Goal: Information Seeking & Learning: Learn about a topic

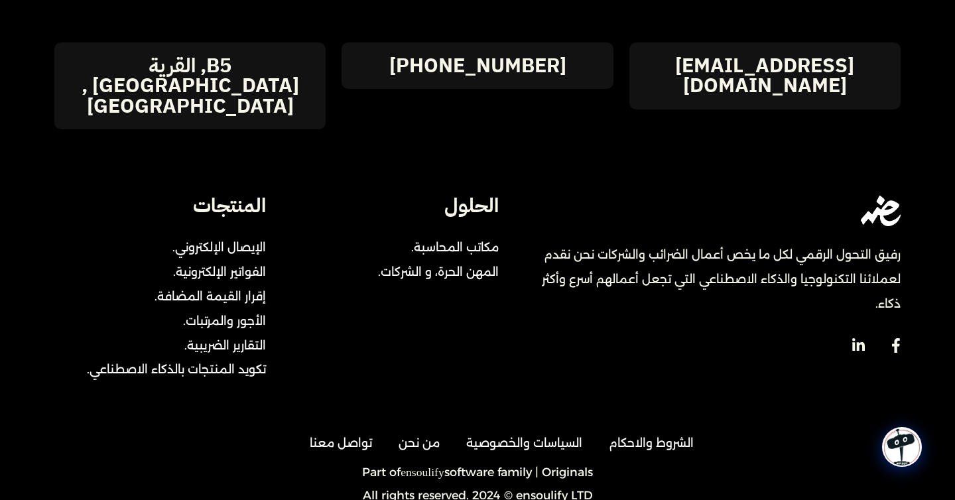
scroll to position [2965, 0]
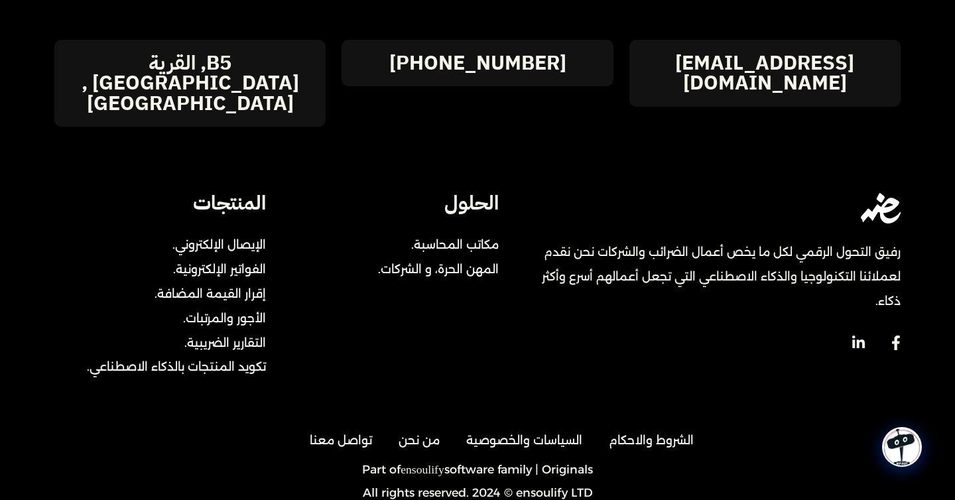
click at [419, 464] on link "ensoulify" at bounding box center [422, 470] width 43 height 12
click at [259, 233] on span "الإيصال الإلكتروني." at bounding box center [219, 245] width 94 height 25
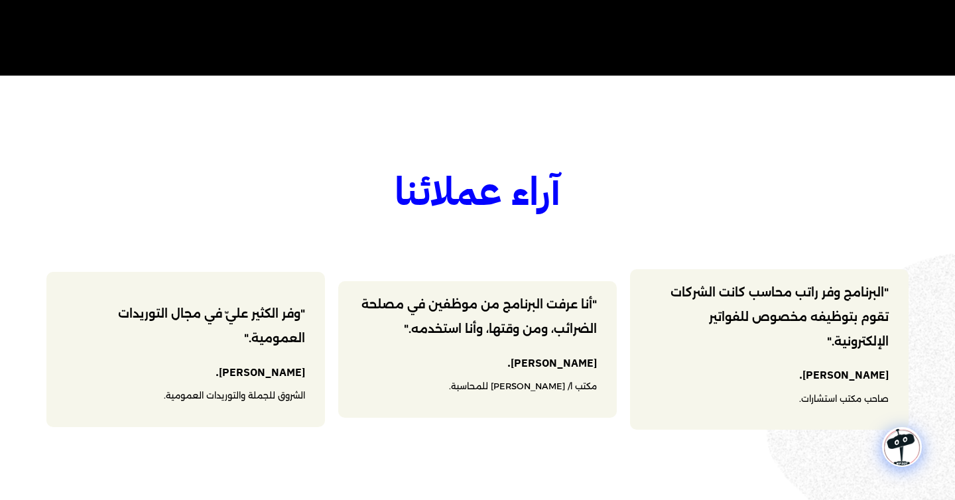
scroll to position [0, 0]
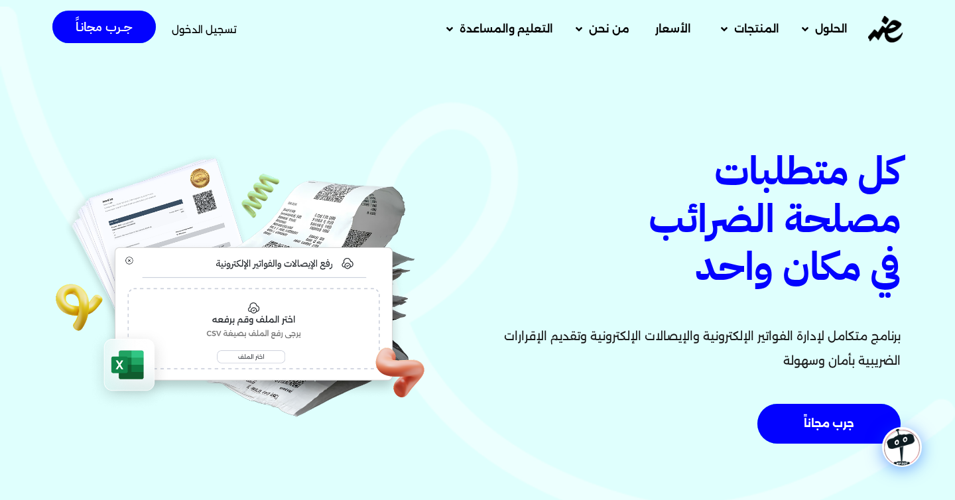
click at [378, 111] on div "كل متطلبات مصلحة الضرائب في مكان واحد برنامج متكامل لإدارة الفواتير الإلكترونية…" at bounding box center [477, 268] width 955 height 539
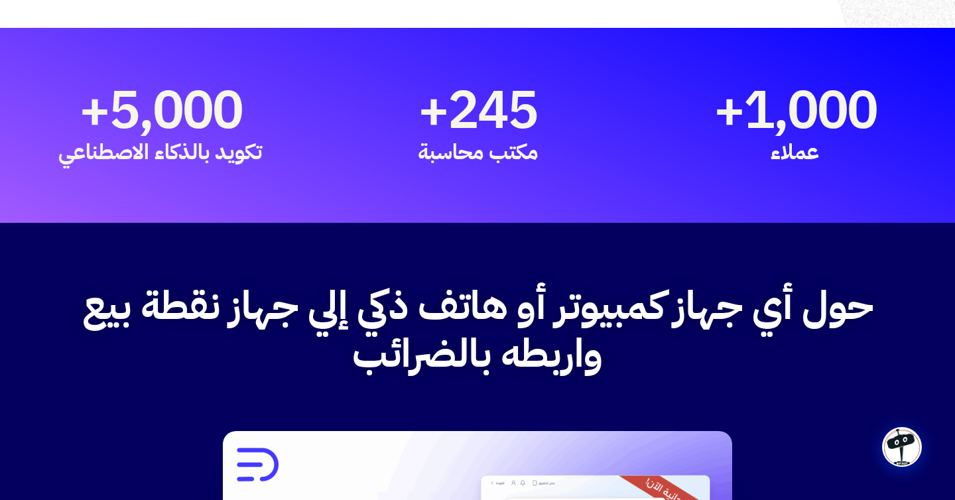
scroll to position [1248, 0]
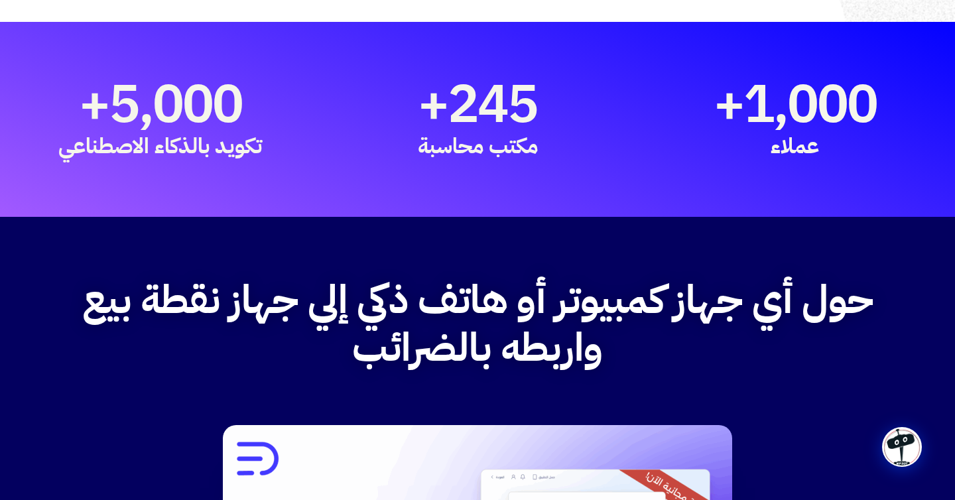
click at [889, 446] on img at bounding box center [901, 446] width 37 height 37
